Goal: Task Accomplishment & Management: Complete application form

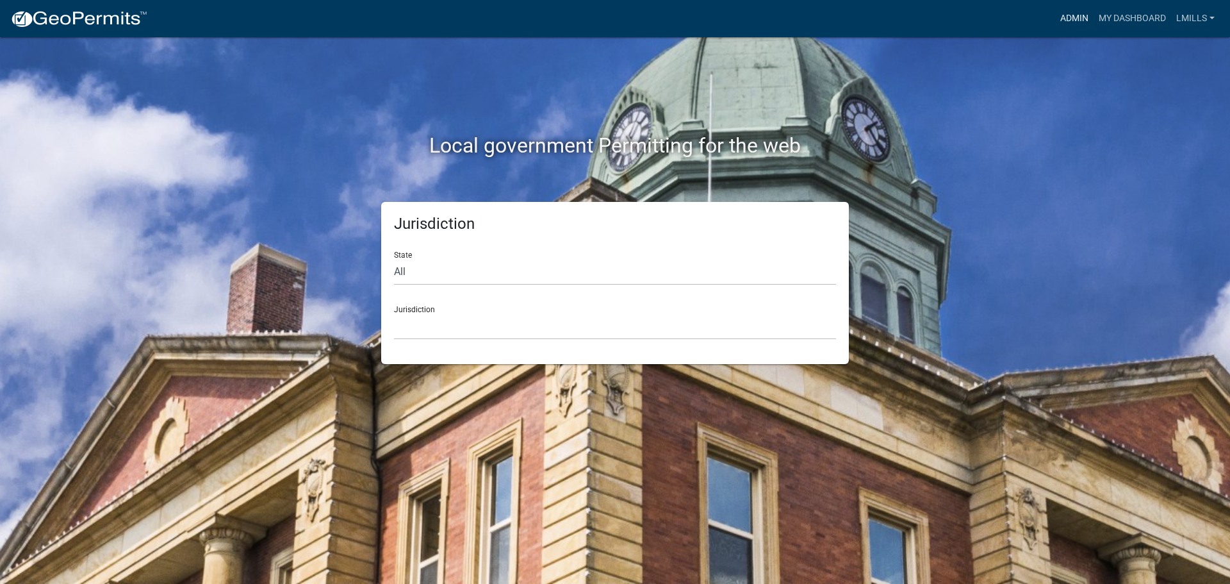
click at [1089, 19] on link "Admin" at bounding box center [1074, 18] width 38 height 24
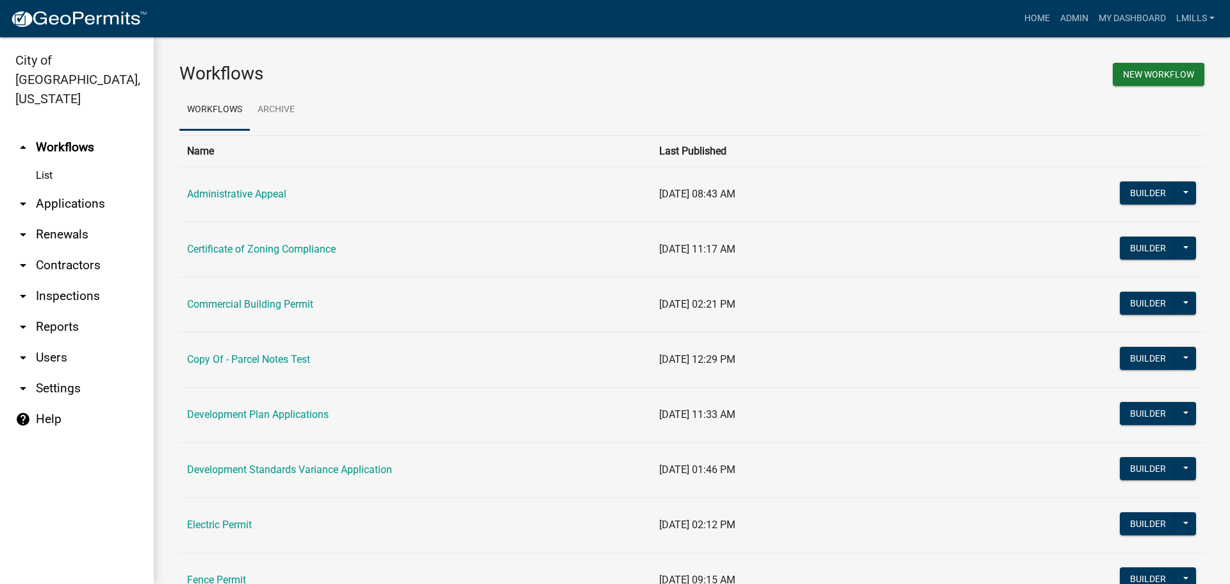
click at [88, 190] on link "arrow_drop_down Applications" at bounding box center [77, 203] width 154 height 31
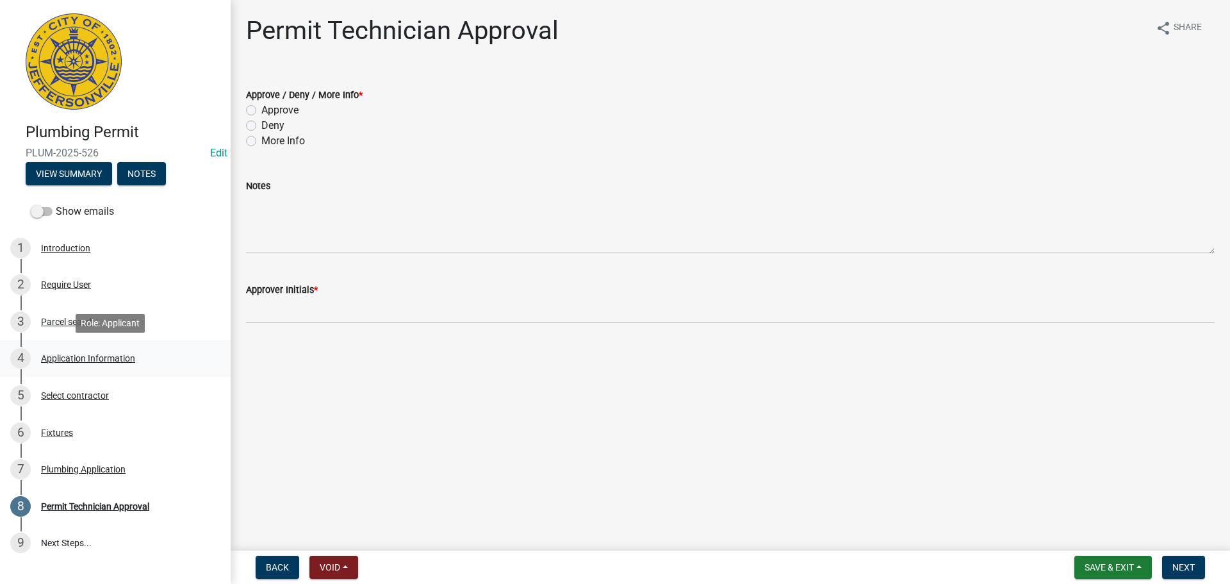
click at [69, 355] on div "Application Information" at bounding box center [88, 358] width 94 height 9
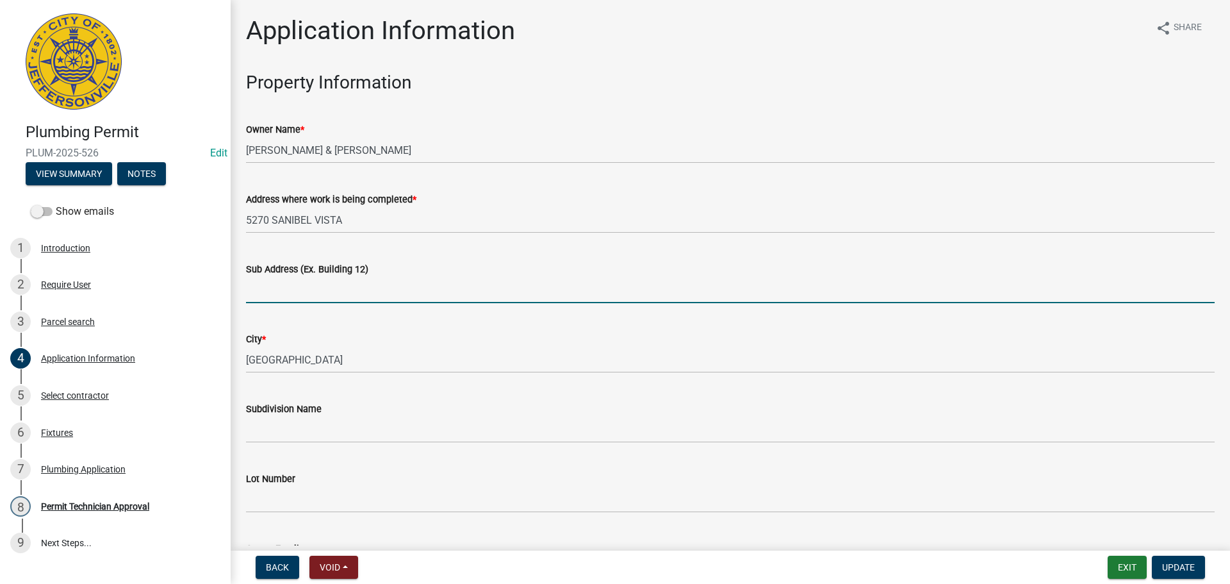
click at [436, 298] on input "Sub Address (Ex. Building 12)" at bounding box center [730, 290] width 969 height 26
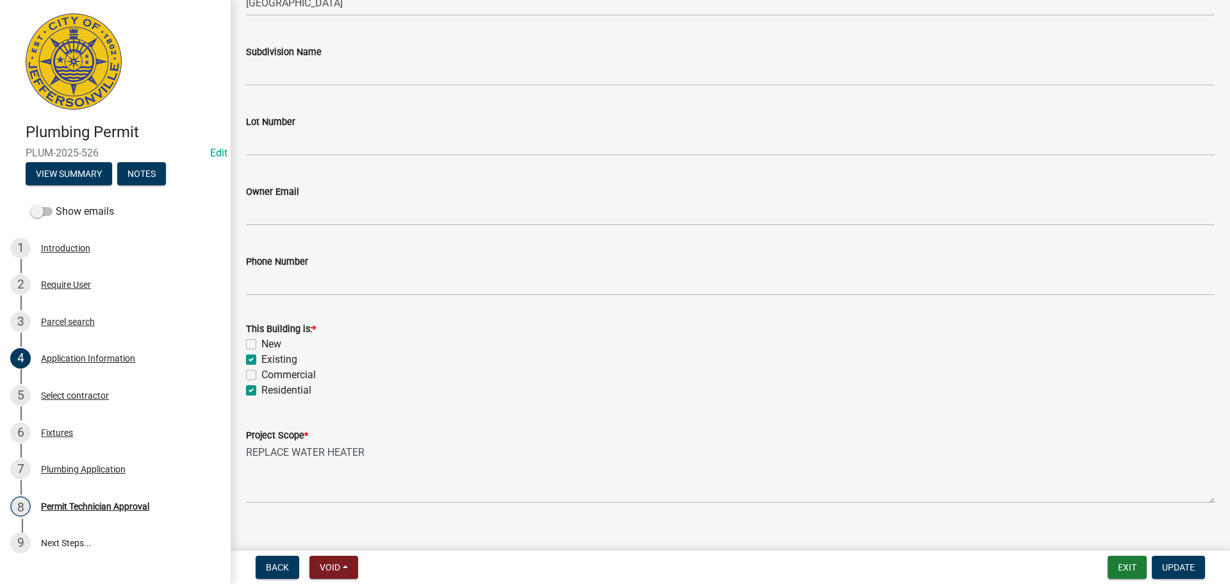
scroll to position [375, 0]
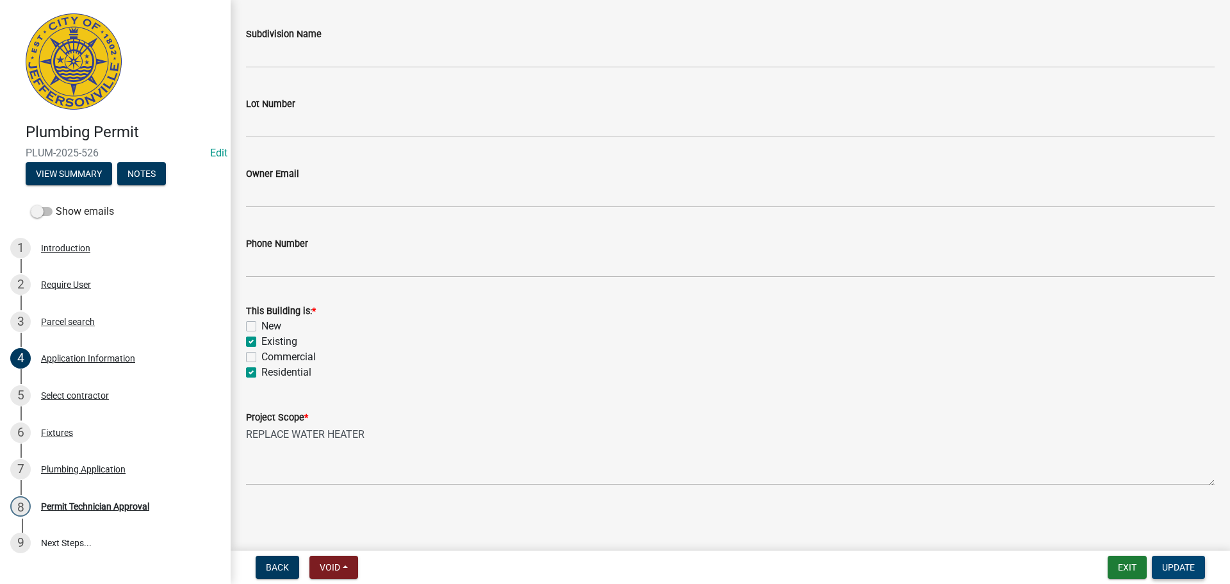
type input "5270 Sanibel Vista"
click at [1179, 567] on span "Update" at bounding box center [1178, 567] width 33 height 10
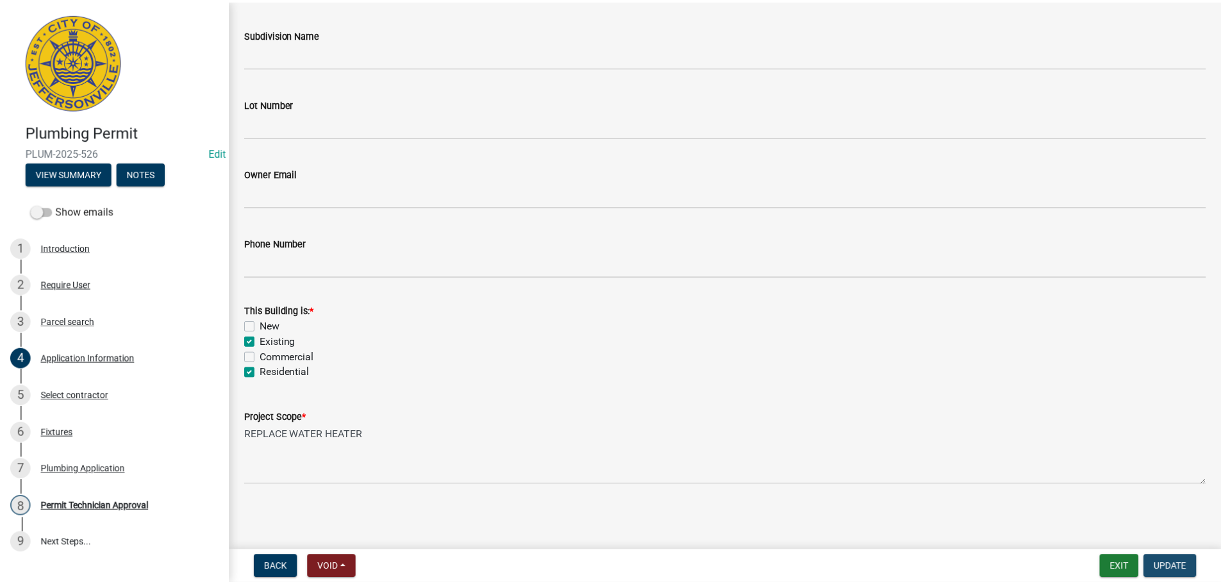
scroll to position [0, 0]
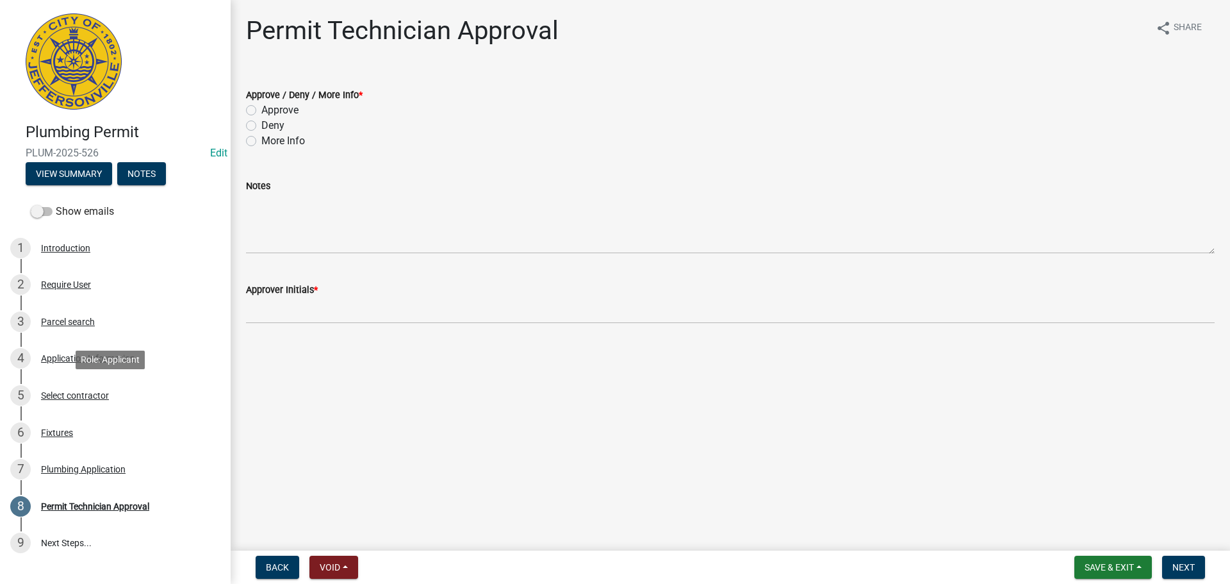
click at [71, 393] on div "Select contractor" at bounding box center [75, 395] width 68 height 9
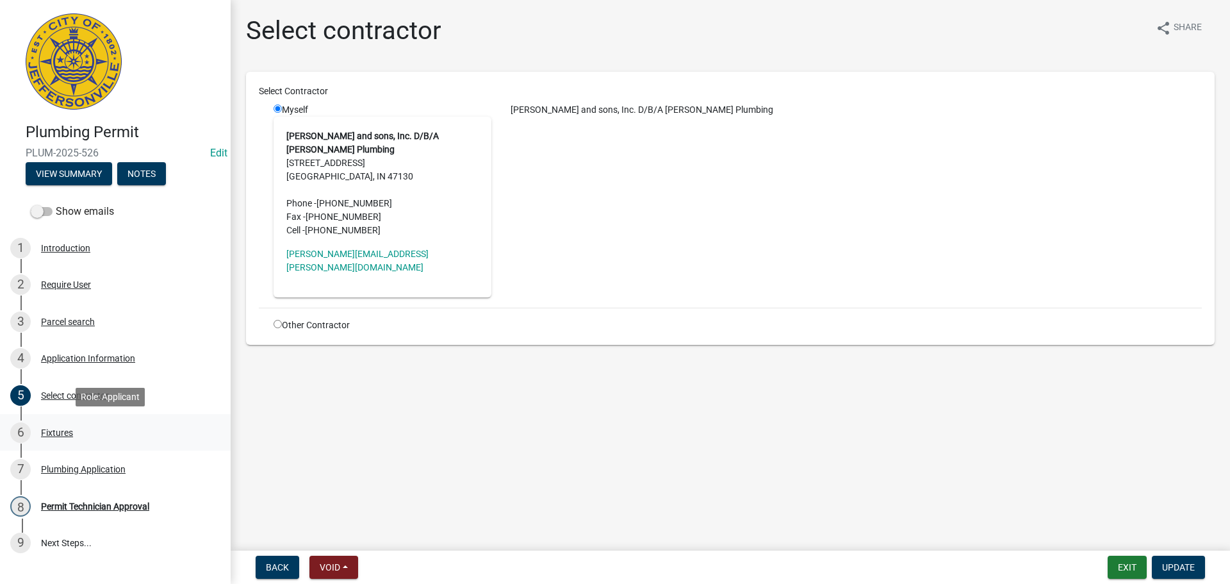
click at [58, 433] on div "Fixtures" at bounding box center [57, 432] width 32 height 9
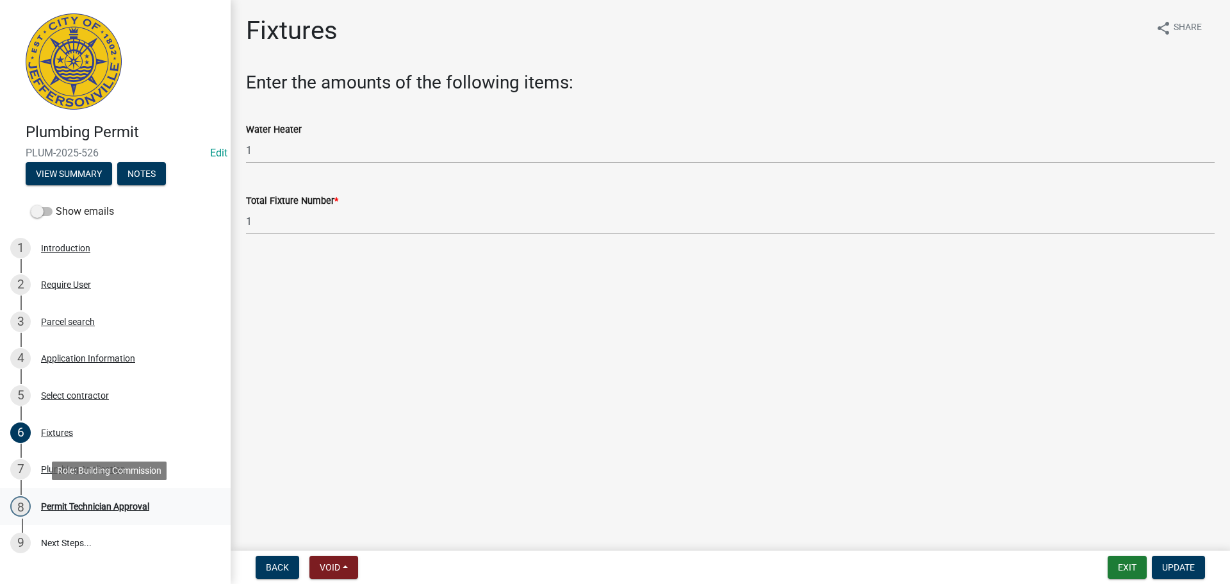
click at [60, 507] on div "Permit Technician Approval" at bounding box center [95, 506] width 108 height 9
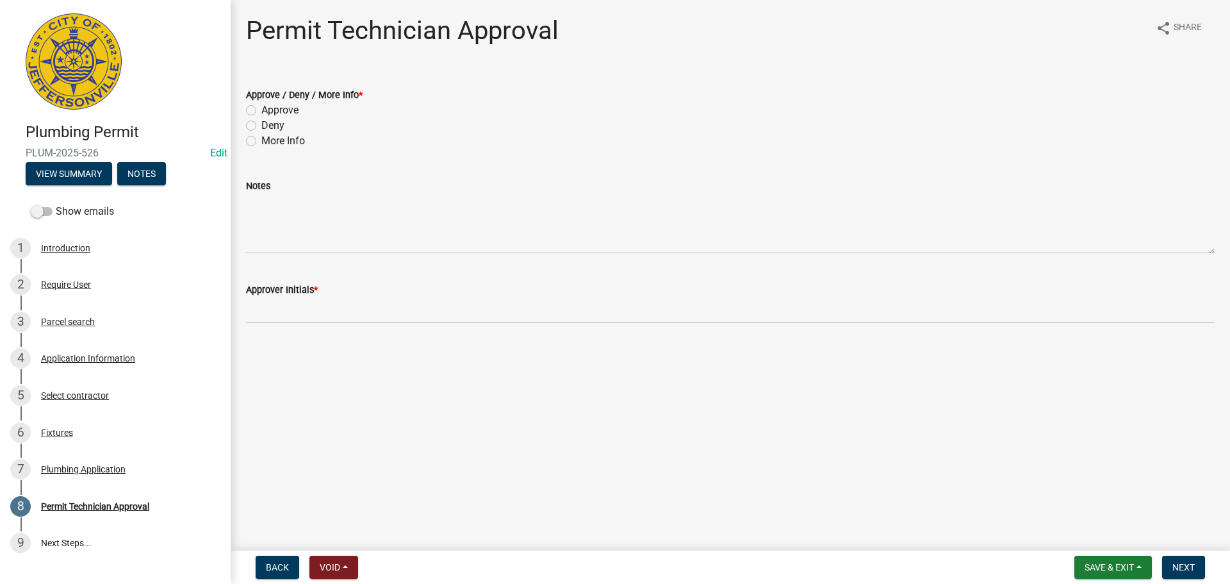
click at [277, 110] on label "Approve" at bounding box center [279, 110] width 37 height 15
click at [270, 110] on input "Approve" at bounding box center [265, 107] width 8 height 8
radio input "true"
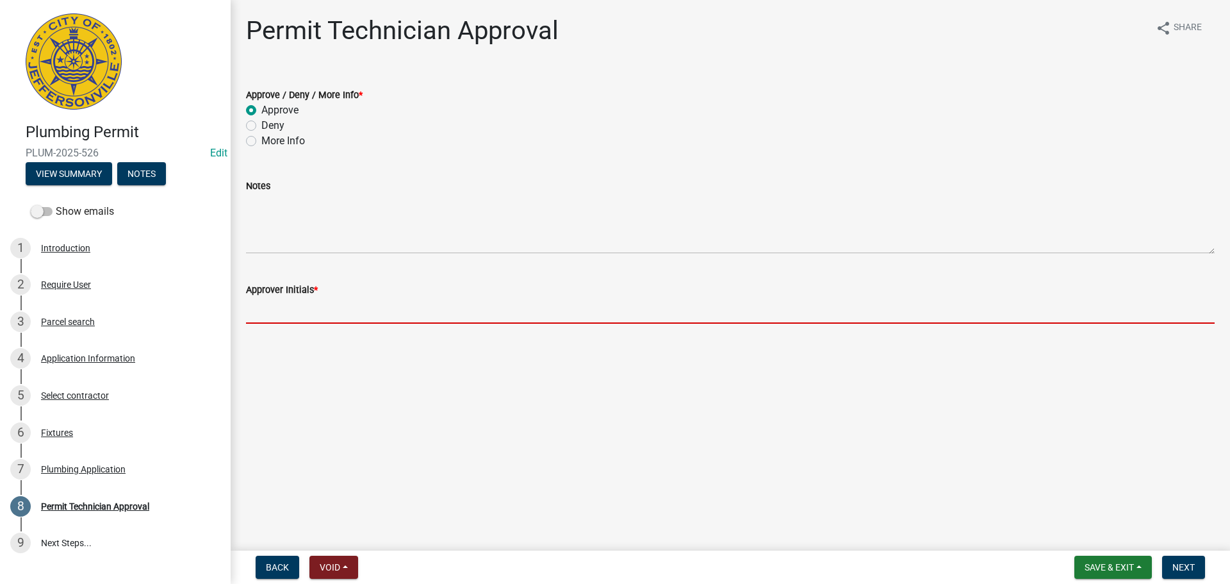
click at [295, 317] on input "Approver Initials *" at bounding box center [730, 310] width 969 height 26
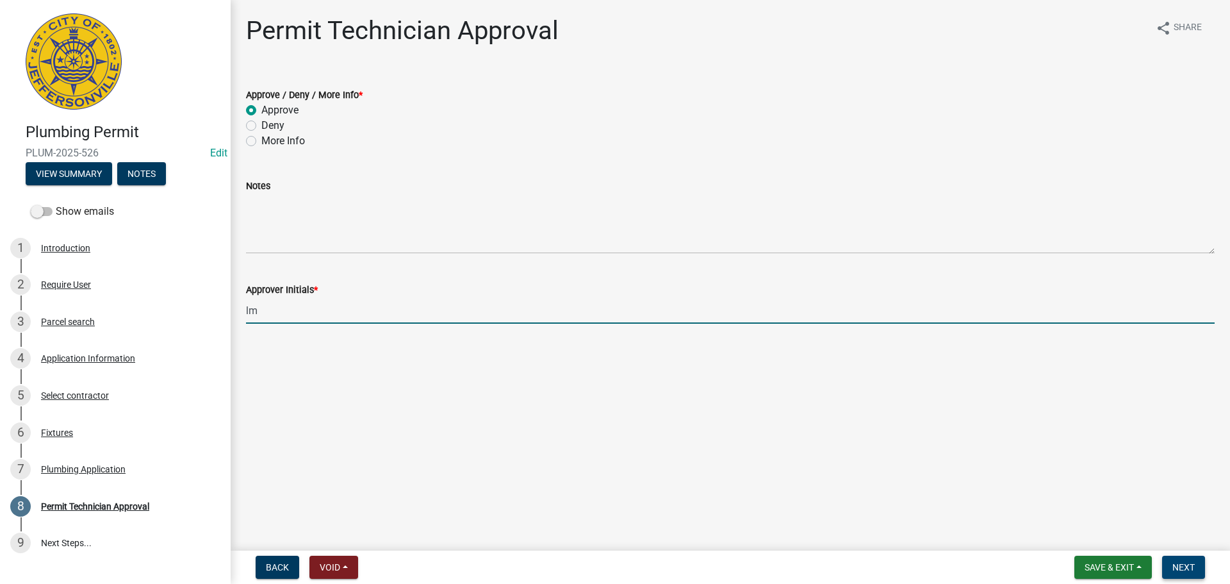
type input "lm"
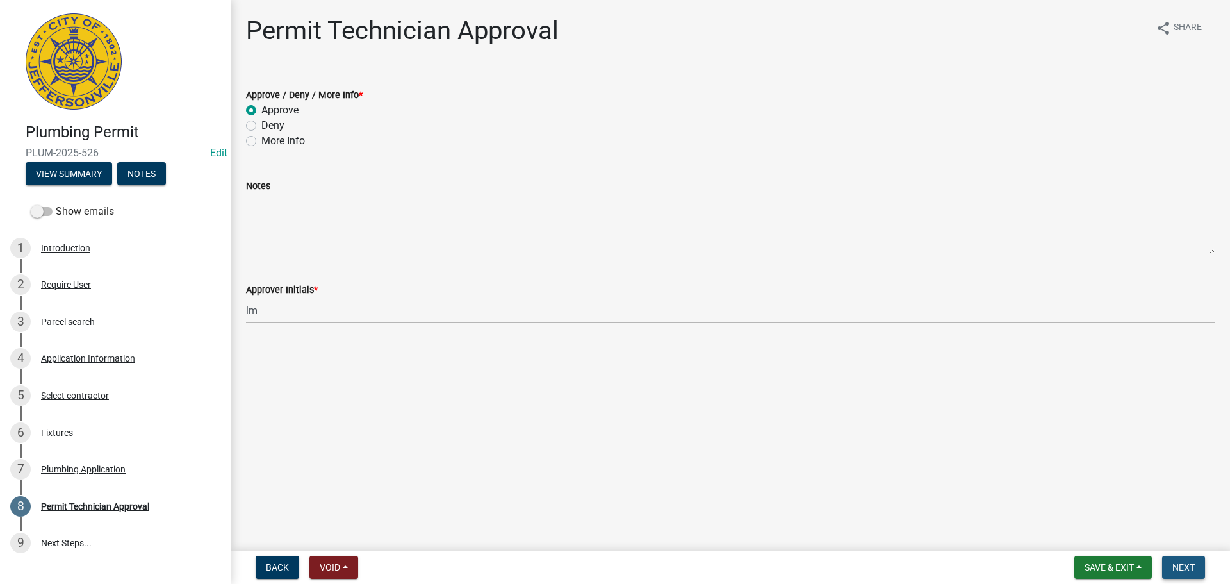
click at [1204, 563] on button "Next" at bounding box center [1183, 566] width 43 height 23
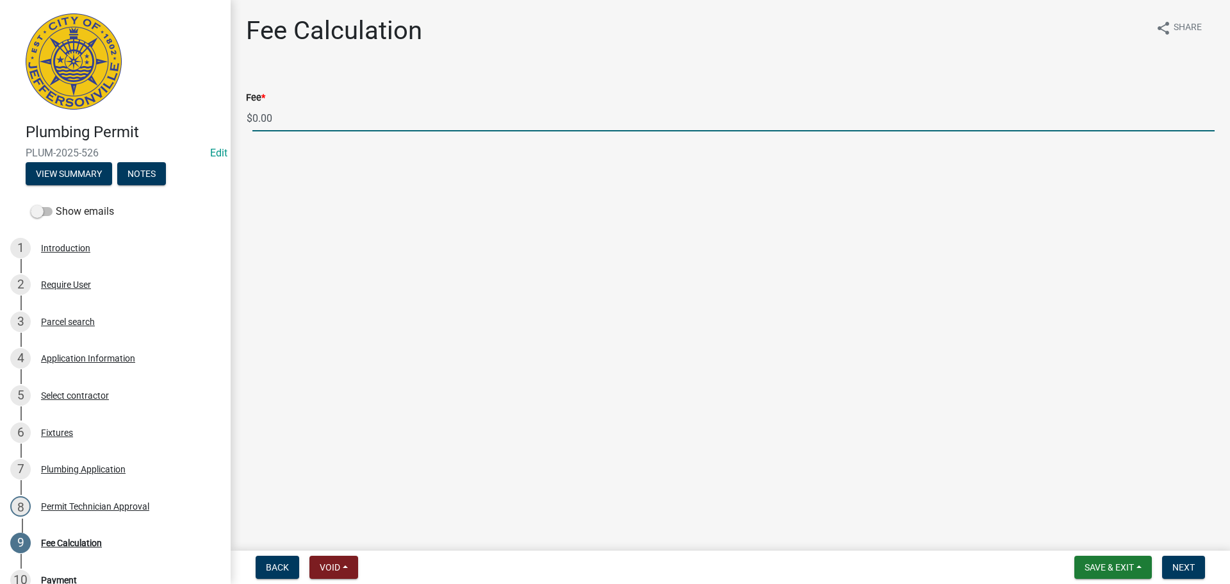
drag, startPoint x: 301, startPoint y: 120, endPoint x: 263, endPoint y: 122, distance: 37.8
click at [263, 122] on input "0.00" at bounding box center [733, 118] width 962 height 26
type input "0"
type input "35.00"
click at [1192, 572] on span "Next" at bounding box center [1183, 567] width 22 height 10
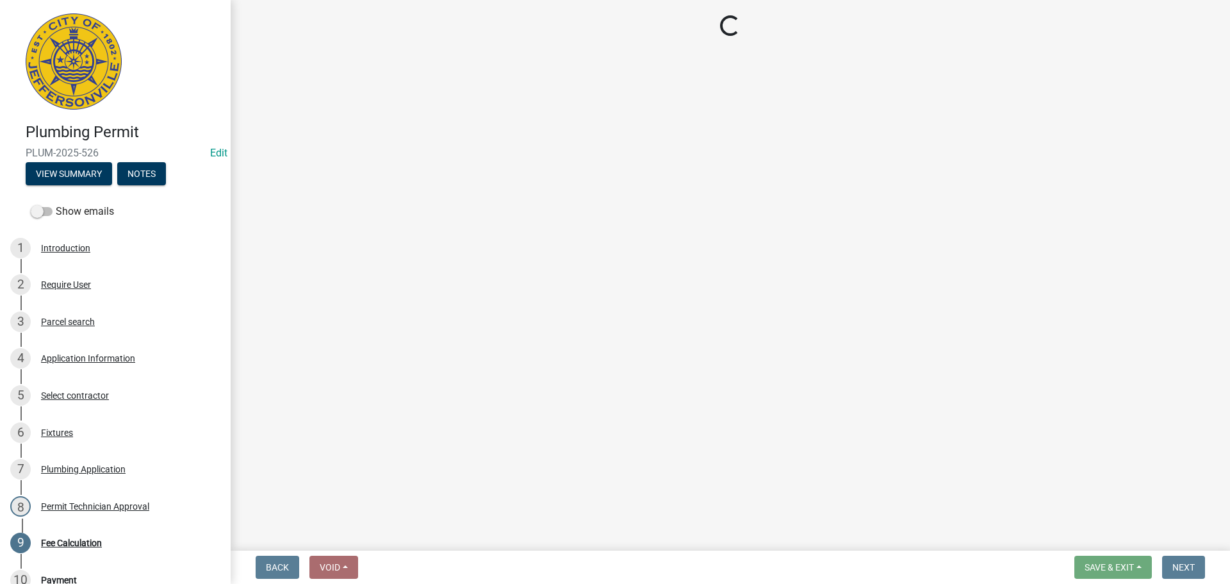
select select "3: 3"
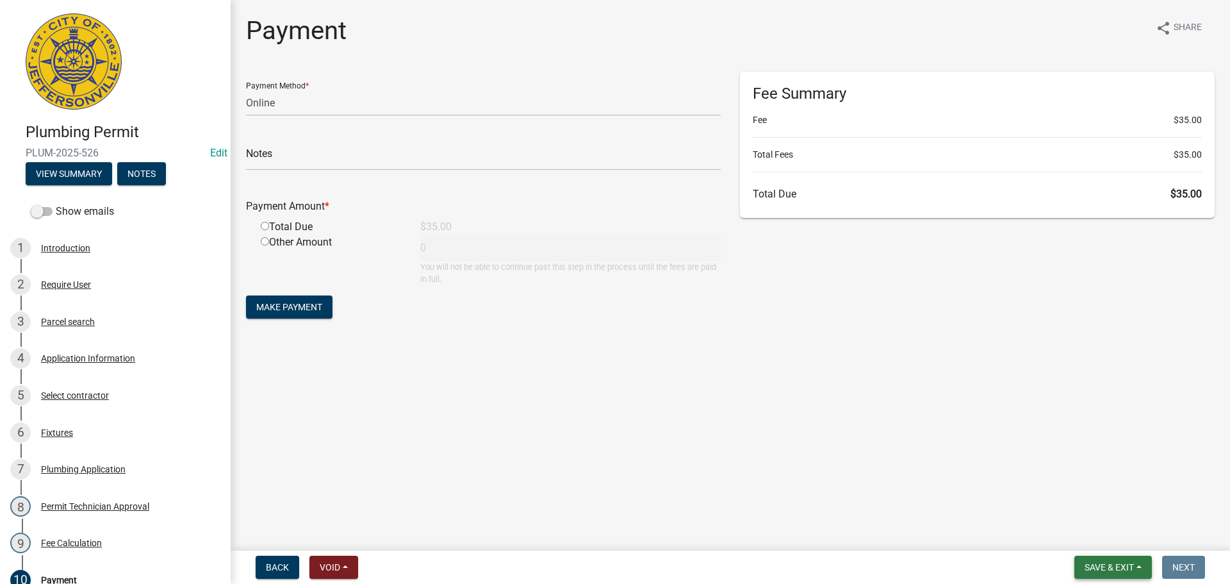
click at [1103, 562] on span "Save & Exit" at bounding box center [1109, 567] width 49 height 10
click at [1105, 545] on button "Save & Exit" at bounding box center [1100, 533] width 103 height 31
